Goal: Task Accomplishment & Management: Complete application form

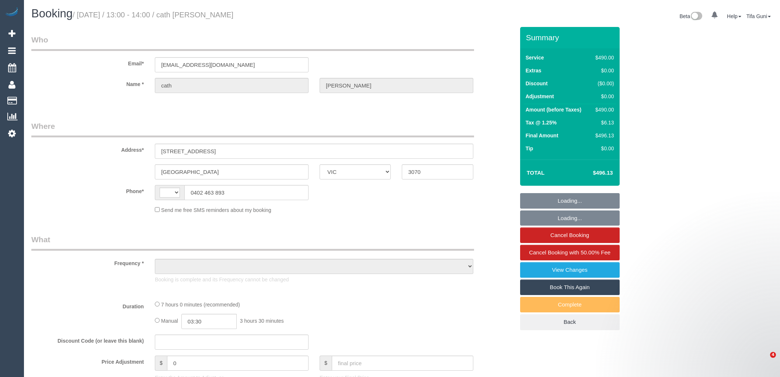
select select "VIC"
select select "string:AU"
select select "string:stripe-pm_1P6nqX2GScqysDRVE4bhFA4F"
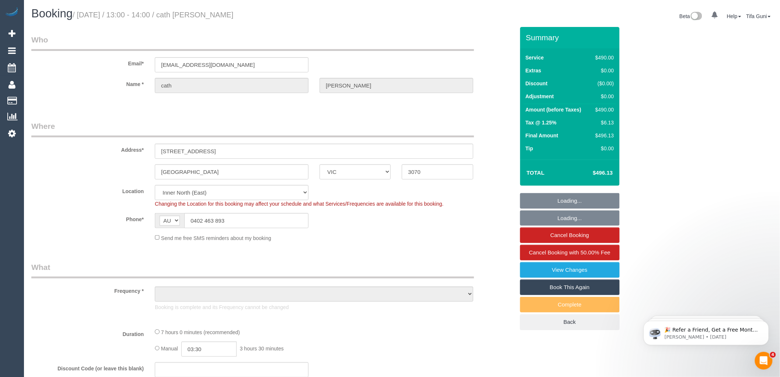
select select "number:28"
select select "number:14"
select select "number:19"
select select "number:36"
select select "number:35"
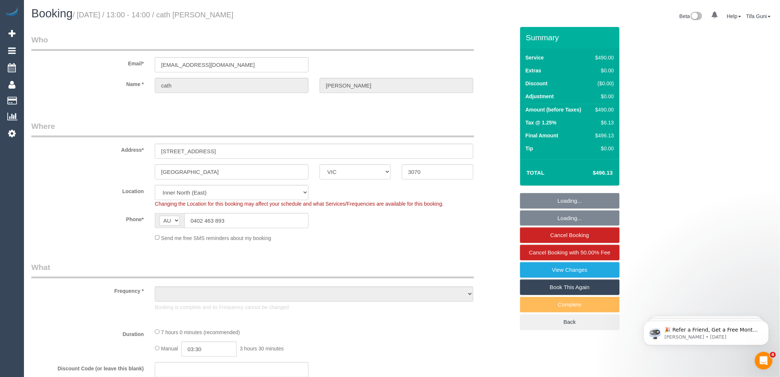
select select "object:727"
select select "420"
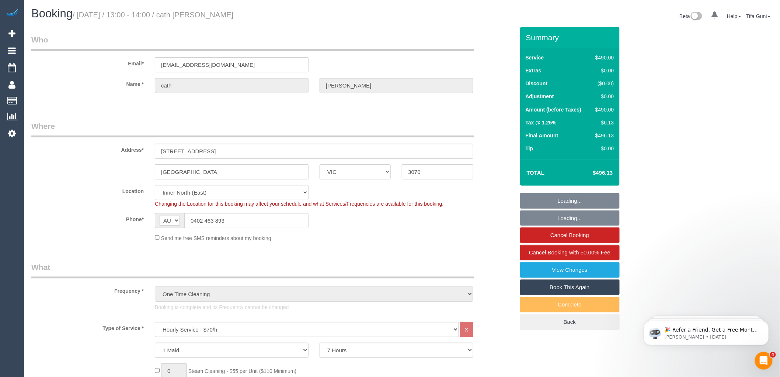
select select "object:1714"
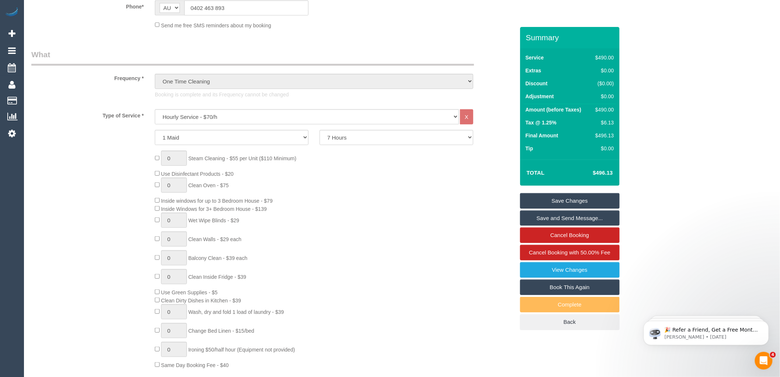
scroll to position [123, 0]
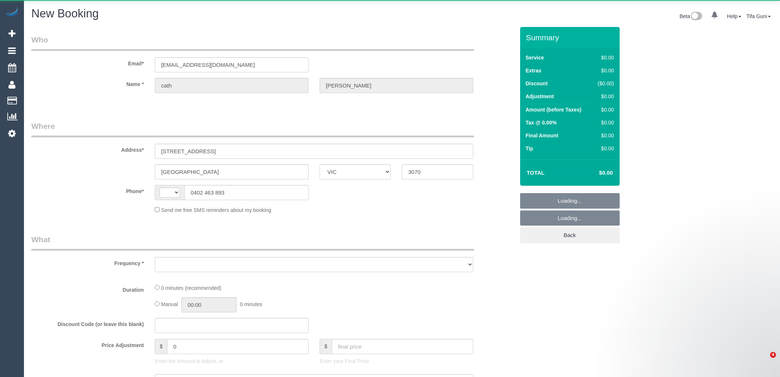
select select "VIC"
select select "object:1360"
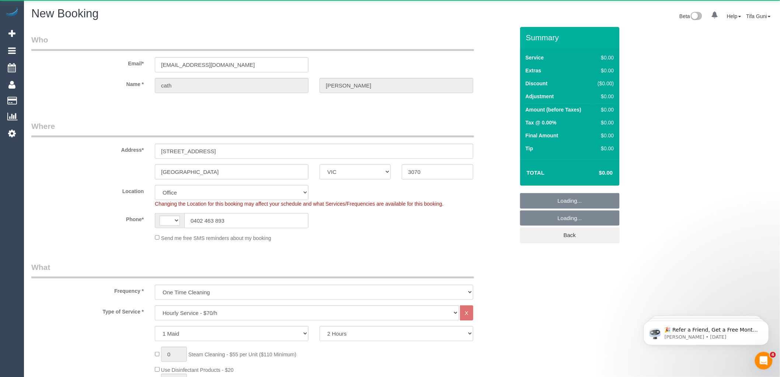
select select "string:AU"
select select "string:stripe-pm_1P6nqX2GScqysDRVE4bhFA4F"
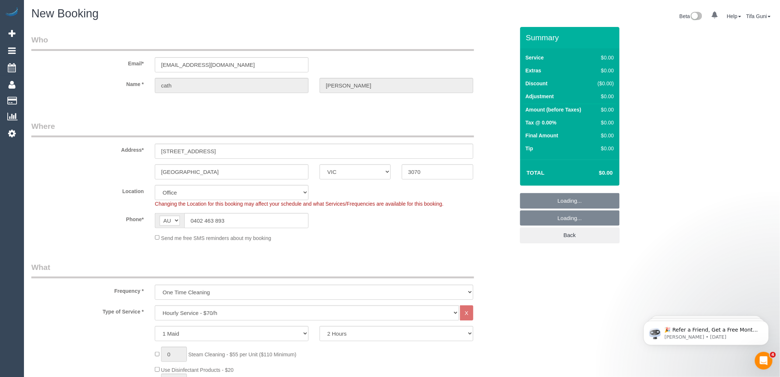
select select "object:3094"
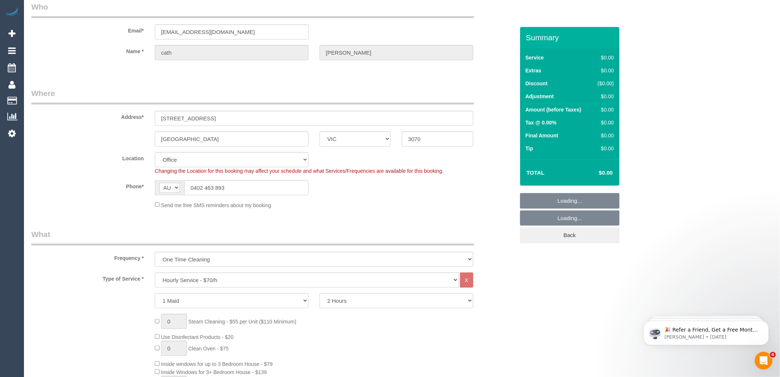
select select "47"
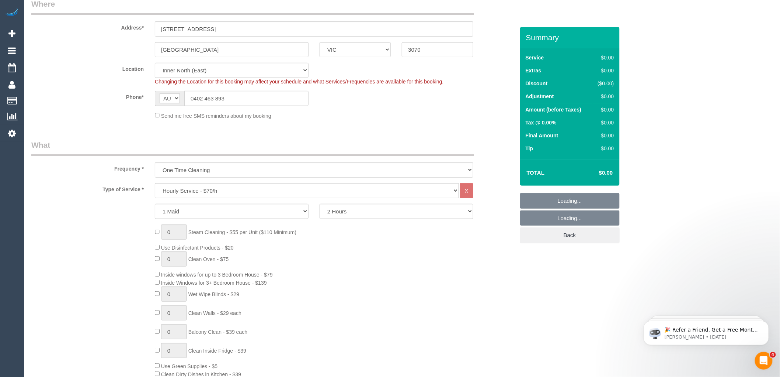
select select "object:3099"
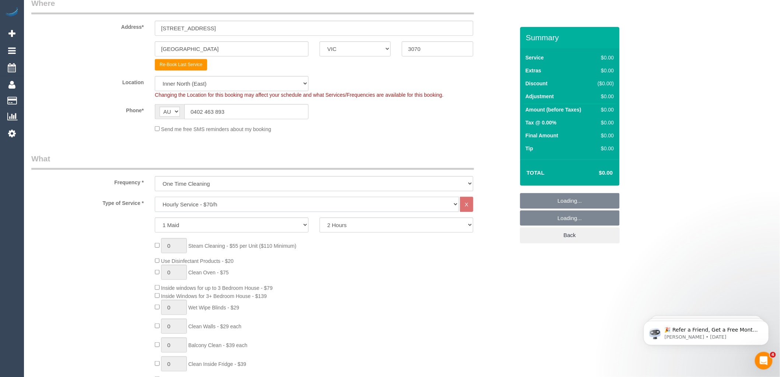
click at [253, 211] on select "Hourly Service - $70/h Hourly Service - $65/h Hourly Service - $60/h Hourly Ser…" at bounding box center [307, 204] width 304 height 15
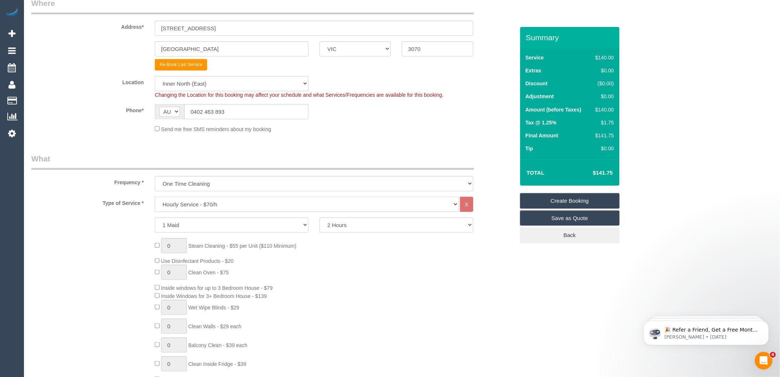
click at [155, 197] on select "Hourly Service - $70/h Hourly Service - $65/h Hourly Service - $60/h Hourly Ser…" at bounding box center [307, 204] width 304 height 15
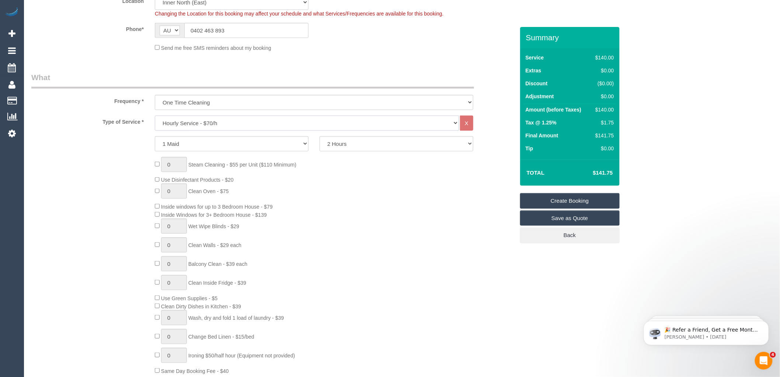
scroll to position [205, 0]
click at [280, 141] on select "1 Maid 2 Maids" at bounding box center [232, 142] width 154 height 15
select select "2"
click at [155, 136] on select "1 Maid 2 Maids" at bounding box center [232, 142] width 154 height 15
click at [394, 139] on select "2 Hours 2.5 Hours 3 Hours 3.5 Hours 4 Hours 4.5 Hours 5 Hours 5.5 Hours 6 Hours…" at bounding box center [397, 142] width 154 height 15
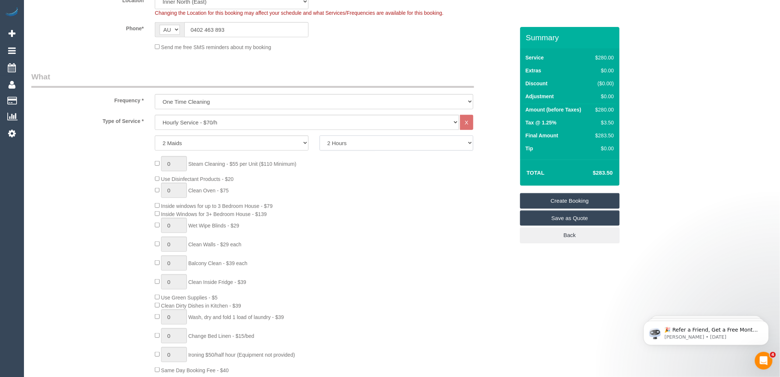
select select "240"
click at [320, 136] on select "2 Hours 2.5 Hours 3 Hours 3.5 Hours 4 Hours 4.5 Hours 5 Hours 5.5 Hours 6 Hours…" at bounding box center [397, 142] width 154 height 15
click at [348, 174] on div "0 Steam Cleaning - $55 per Unit ($110 Minimum) Use Disinfectant Products - $20 …" at bounding box center [334, 265] width 371 height 218
drag, startPoint x: 607, startPoint y: 108, endPoint x: 596, endPoint y: 116, distance: 14.0
click at [596, 108] on div "Service $560.00 Extras $0.00 Discount ($0.00) Adjustment $0.00 Amount (before T…" at bounding box center [570, 103] width 100 height 111
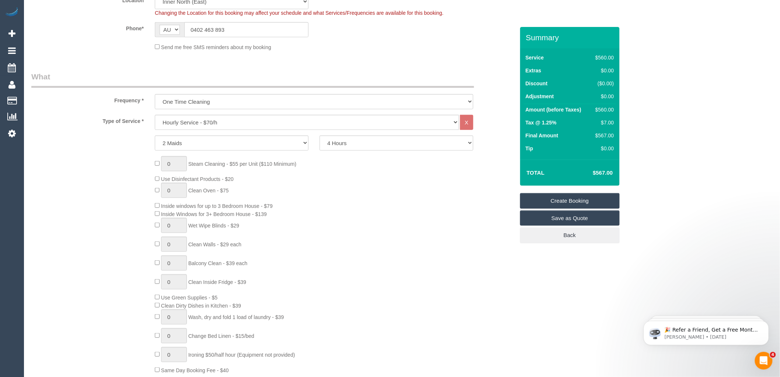
click at [596, 116] on td "$560.00" at bounding box center [603, 110] width 25 height 13
drag, startPoint x: 610, startPoint y: 109, endPoint x: 599, endPoint y: 111, distance: 11.6
click at [599, 111] on div "Service $560.00 Extras $0.00 Discount ($0.00) Adjustment $0.00 Amount (before T…" at bounding box center [570, 103] width 100 height 111
click at [593, 120] on div "$7.00" at bounding box center [603, 122] width 21 height 7
drag, startPoint x: 614, startPoint y: 122, endPoint x: 597, endPoint y: 122, distance: 17.0
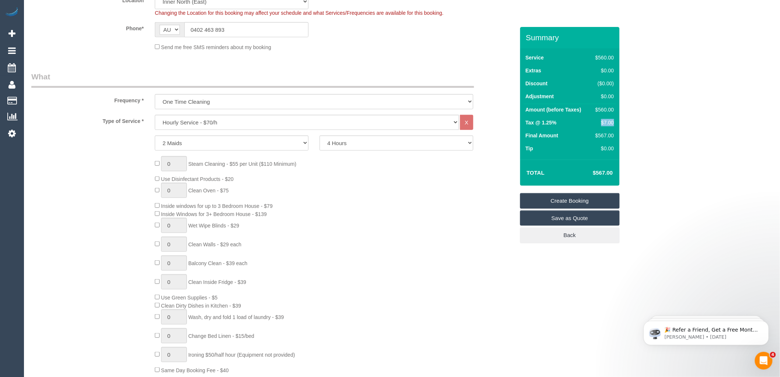
click at [597, 122] on div "$7.00" at bounding box center [603, 122] width 21 height 7
copy div "$7.00"
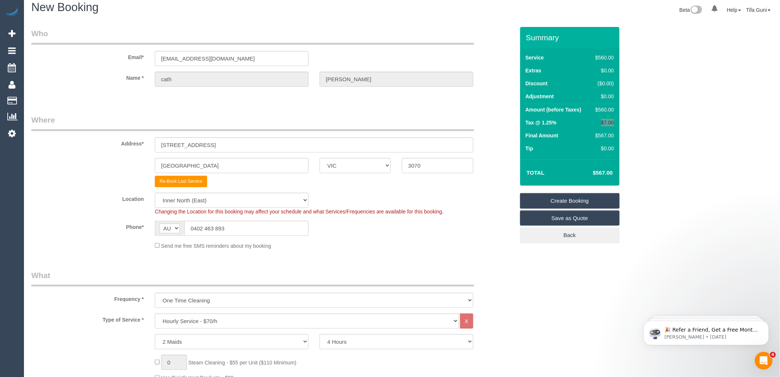
scroll to position [0, 0]
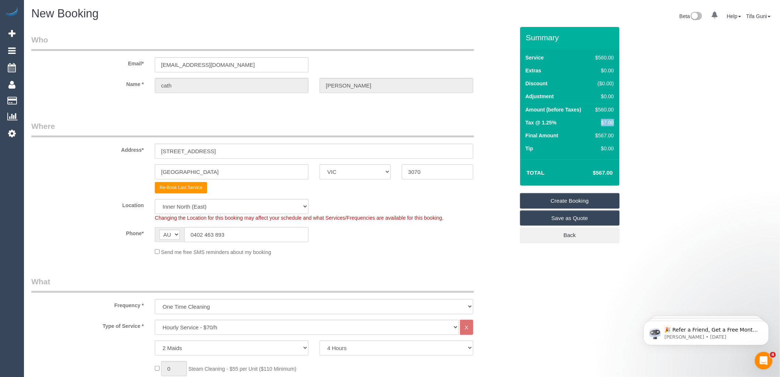
copy div "$7.00"
drag, startPoint x: 614, startPoint y: 172, endPoint x: 594, endPoint y: 174, distance: 19.7
click at [594, 174] on td "$567.00" at bounding box center [592, 172] width 48 height 18
copy h4 "$567.00"
click at [381, 194] on fieldset "Where Address* 6 Membrey Street Northcote ACT NSW NT QLD SA TAS VIC WA 3070 Re-…" at bounding box center [273, 191] width 484 height 141
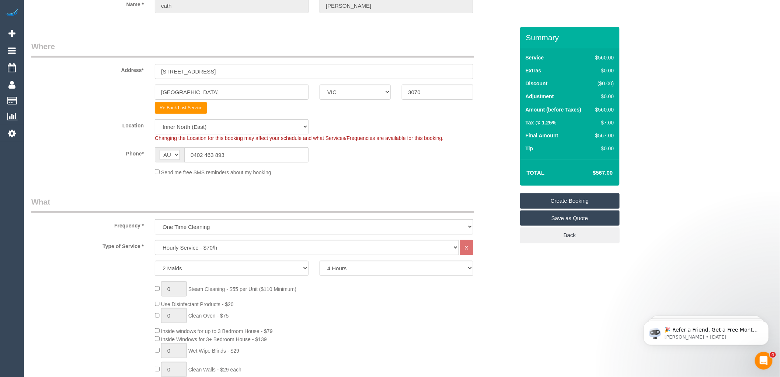
scroll to position [82, 0]
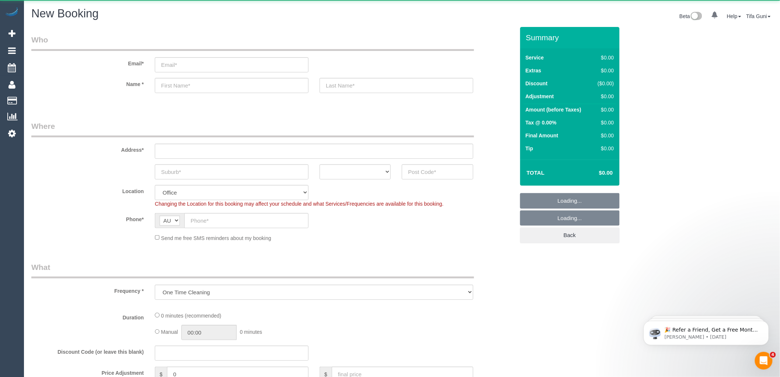
select select "object:649"
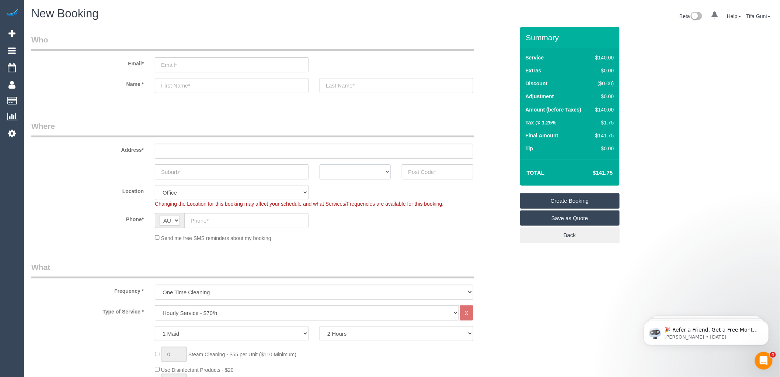
click at [382, 172] on select "ACT NSW NT QLD SA TAS VIC WA" at bounding box center [355, 171] width 71 height 15
select select "VIC"
click at [320, 164] on select "ACT NSW NT QLD SA TAS VIC WA" at bounding box center [355, 171] width 71 height 15
click at [201, 218] on input "text" at bounding box center [246, 220] width 124 height 15
paste input "61 481 831 071"
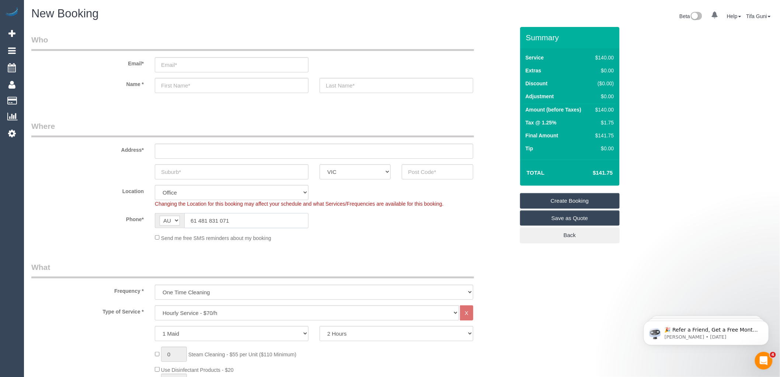
drag, startPoint x: 198, startPoint y: 219, endPoint x: 188, endPoint y: 219, distance: 10.0
click at [188, 219] on input "61 481 831 071" at bounding box center [246, 220] width 124 height 15
type input "0481 831 071"
click at [223, 173] on input "text" at bounding box center [232, 171] width 154 height 15
click at [427, 171] on input "text" at bounding box center [437, 171] width 71 height 15
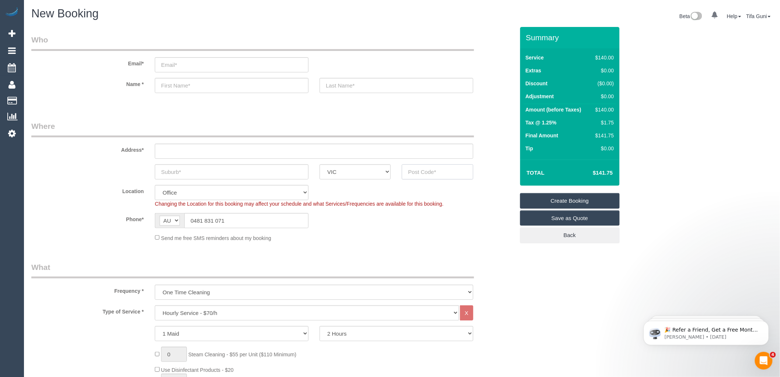
paste input "3047"
type input "3047"
click at [183, 174] on input "text" at bounding box center [232, 171] width 154 height 15
click at [180, 150] on input "text" at bounding box center [314, 150] width 319 height 15
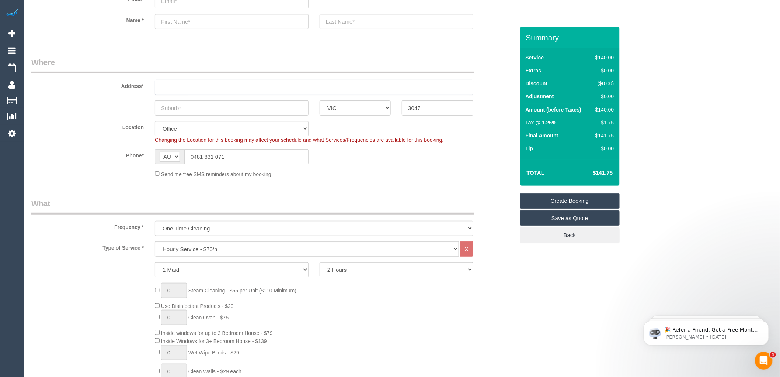
scroll to position [82, 0]
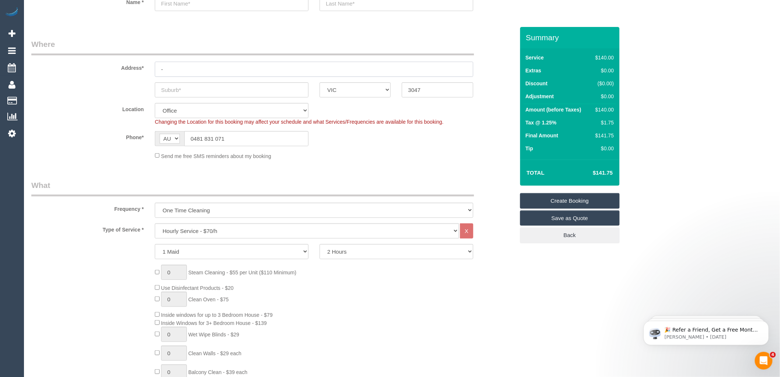
type input "-"
click at [229, 230] on select "Hourly Service - $70/h Hourly Service - $65/h Hourly Service - $60/h Hourly Ser…" at bounding box center [307, 230] width 304 height 15
select select "61"
select select "object:2134"
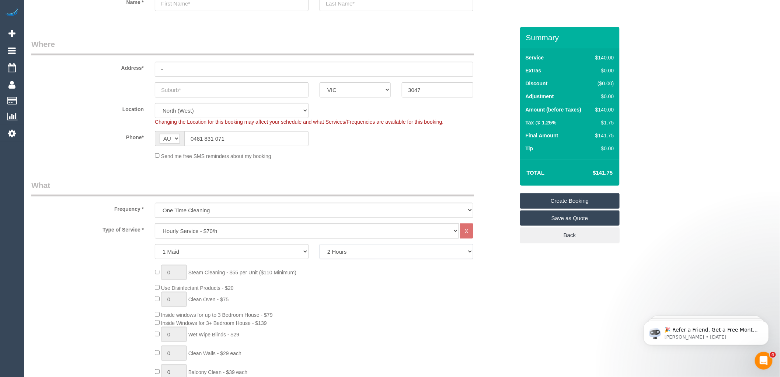
click at [366, 253] on select "2 Hours 2.5 Hours 3 Hours 3.5 Hours 4 Hours 4.5 Hours 5 Hours 5.5 Hours 6 Hours…" at bounding box center [397, 251] width 154 height 15
click at [320, 245] on select "2 Hours 2.5 Hours 3 Hours 3.5 Hours 4 Hours 4.5 Hours 5 Hours 5.5 Hours 6 Hours…" at bounding box center [397, 251] width 154 height 15
click at [205, 91] on input "text" at bounding box center [232, 89] width 154 height 15
paste input "Broadmeadows"
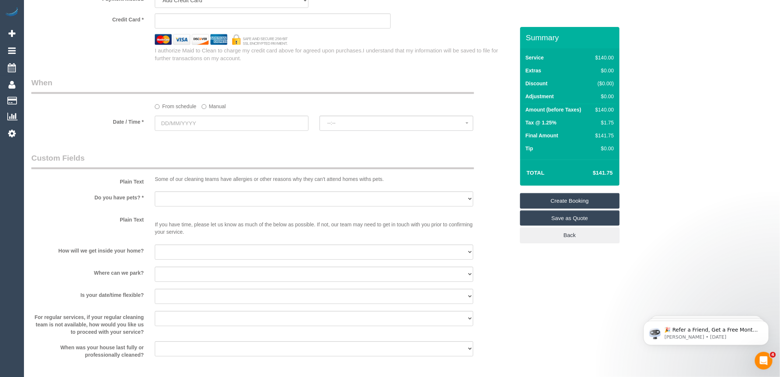
scroll to position [738, 0]
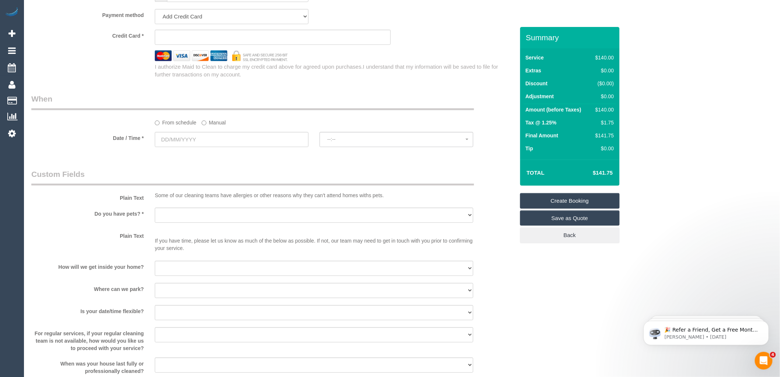
type input "Broadmeadows"
click at [189, 142] on input "text" at bounding box center [232, 139] width 154 height 15
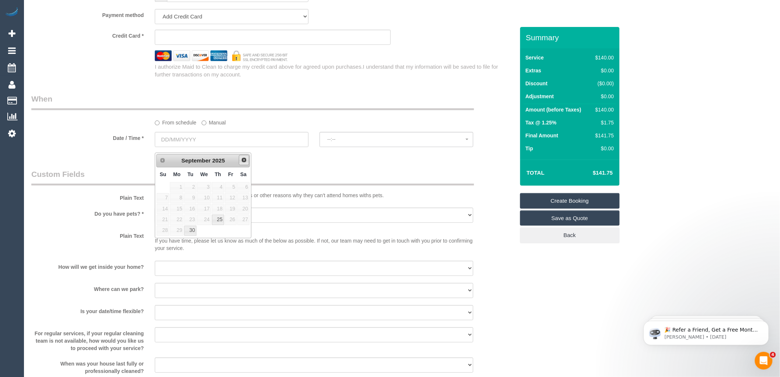
click at [243, 160] on span "Next" at bounding box center [244, 160] width 6 height 6
click at [163, 160] on span "Prev" at bounding box center [162, 160] width 6 height 6
click at [189, 228] on link "30" at bounding box center [190, 230] width 12 height 10
type input "30/09/2025"
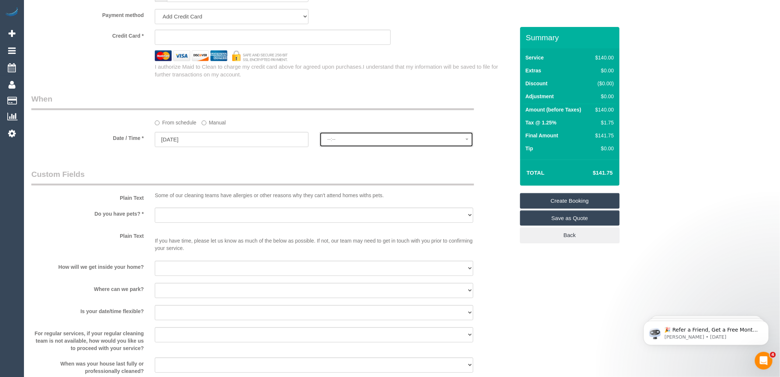
click at [331, 142] on span "--:--" at bounding box center [397, 139] width 138 height 6
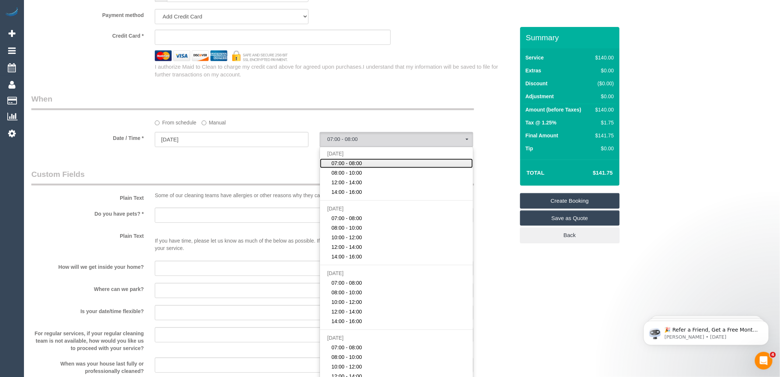
click at [342, 167] on span "07:00 - 08:00" at bounding box center [347, 162] width 31 height 7
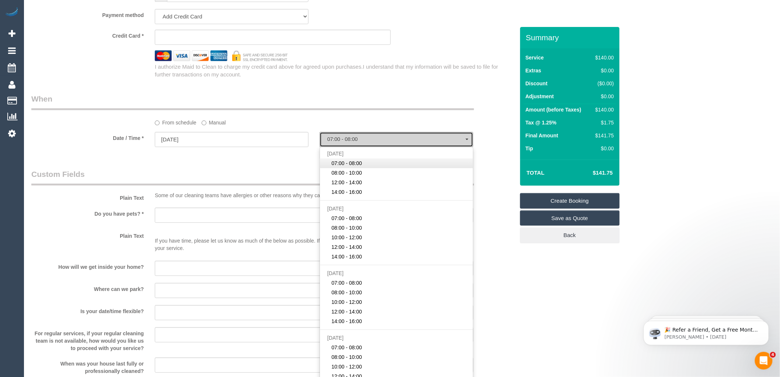
select select "spot1"
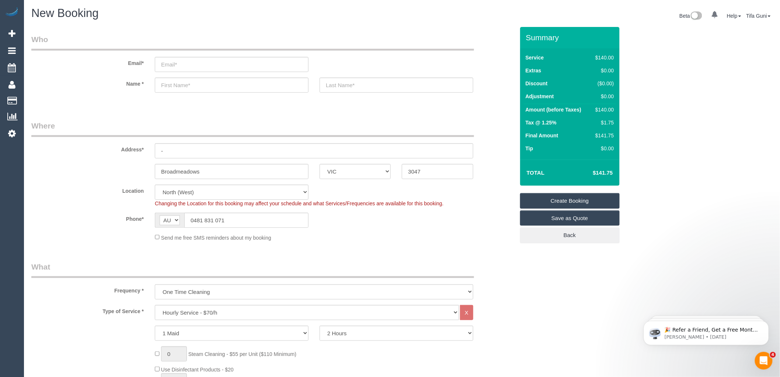
scroll to position [0, 0]
click at [200, 86] on input "text" at bounding box center [232, 85] width 154 height 15
click at [182, 91] on input "text" at bounding box center [232, 85] width 154 height 15
type input "Jacob"
drag, startPoint x: 163, startPoint y: 90, endPoint x: 141, endPoint y: 91, distance: 21.4
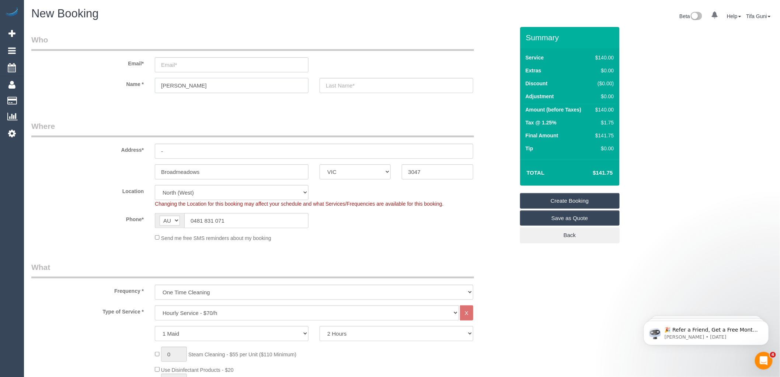
click at [141, 91] on div "Name * Jacob" at bounding box center [273, 85] width 495 height 15
